Goal: Information Seeking & Learning: Learn about a topic

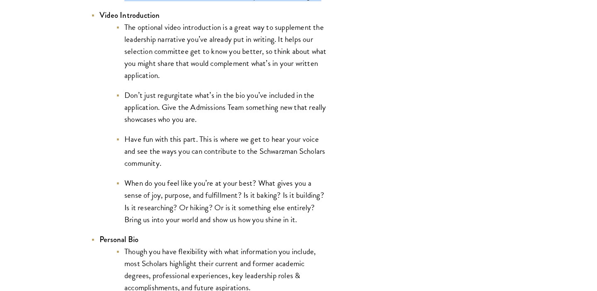
scroll to position [1437, 0]
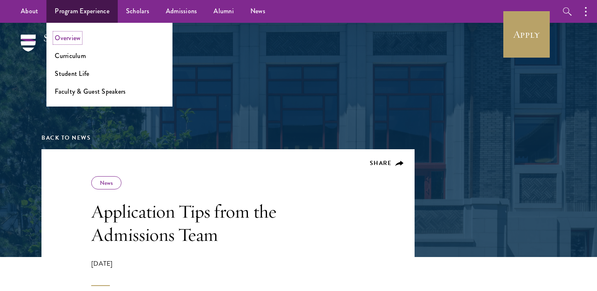
click at [72, 36] on link "Overview" at bounding box center [68, 38] width 26 height 10
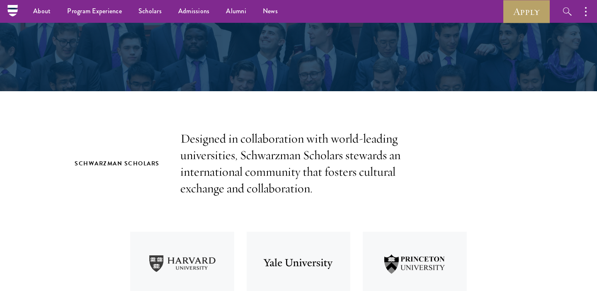
scroll to position [161, 0]
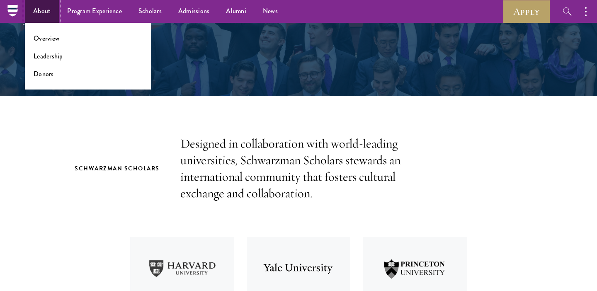
click at [38, 17] on link "About" at bounding box center [42, 11] width 34 height 23
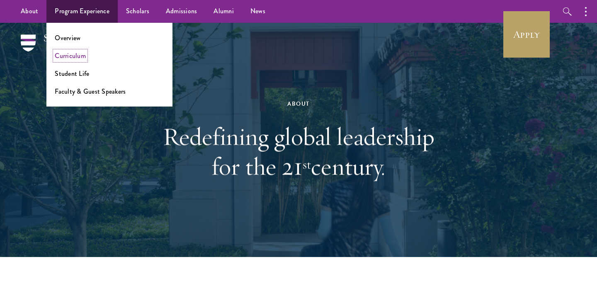
click at [74, 54] on link "Curriculum" at bounding box center [70, 56] width 31 height 10
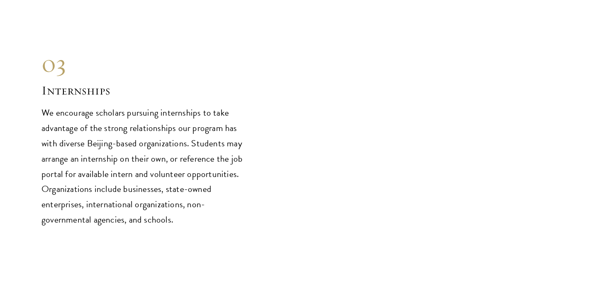
scroll to position [3974, 0]
